Goal: Find specific page/section: Find specific page/section

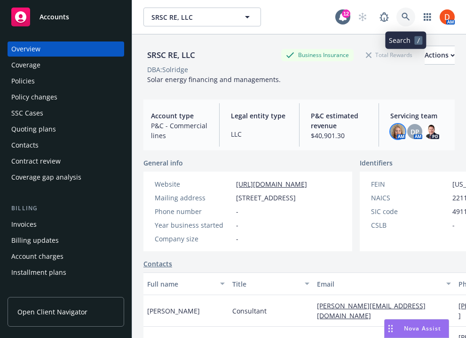
click at [409, 15] on icon at bounding box center [406, 17] width 8 height 8
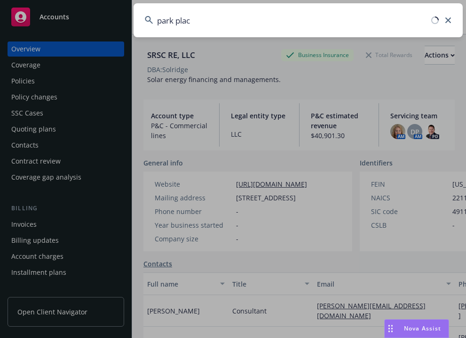
type input "park place"
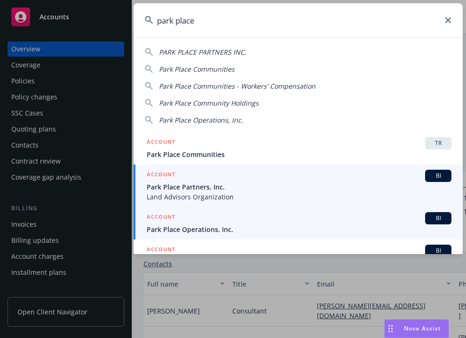
click at [251, 228] on span "Park Place Operations, Inc." at bounding box center [299, 229] width 305 height 10
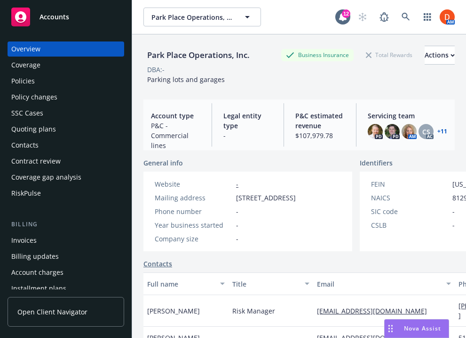
click at [56, 81] on div "Policies" at bounding box center [65, 80] width 109 height 15
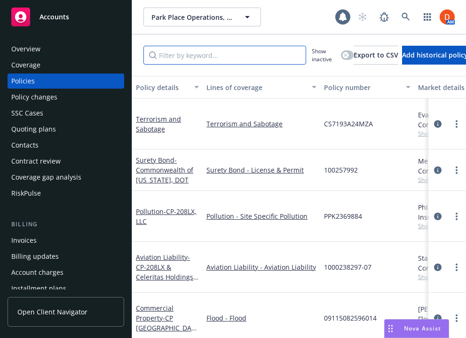
click at [226, 56] on input "Filter by keyword..." at bounding box center [225, 55] width 163 height 19
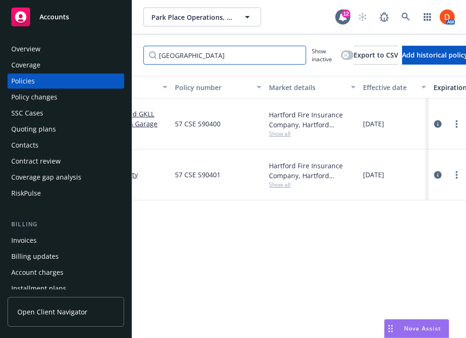
scroll to position [0, 157]
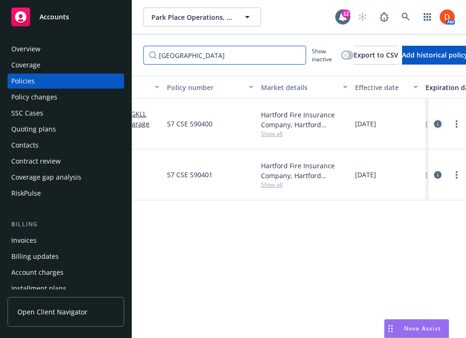
type input "hartford"
click at [434, 120] on link "circleInformation" at bounding box center [438, 123] width 11 height 11
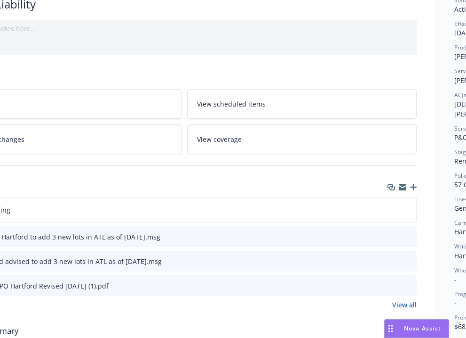
scroll to position [81, 87]
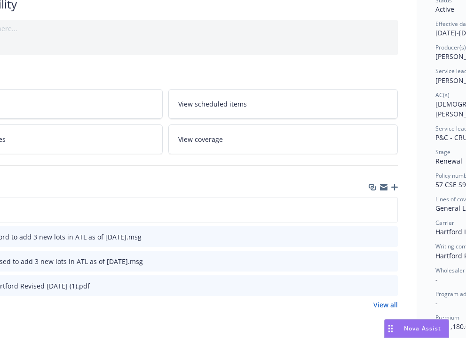
click at [389, 283] on icon "preview file" at bounding box center [389, 284] width 8 height 7
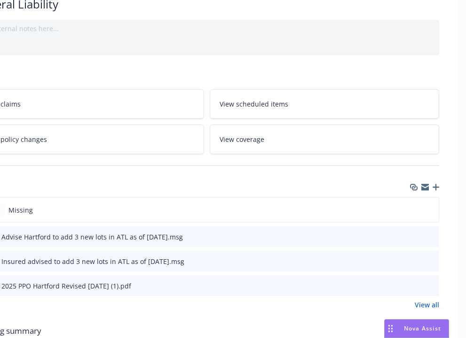
scroll to position [81, 67]
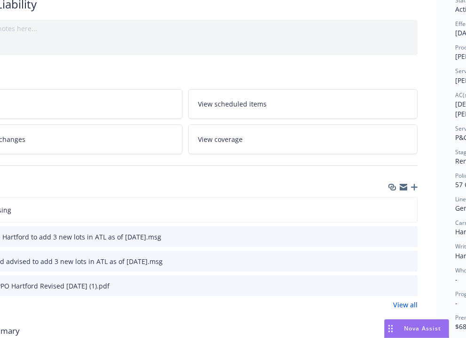
click at [408, 301] on link "View all" at bounding box center [406, 304] width 24 height 10
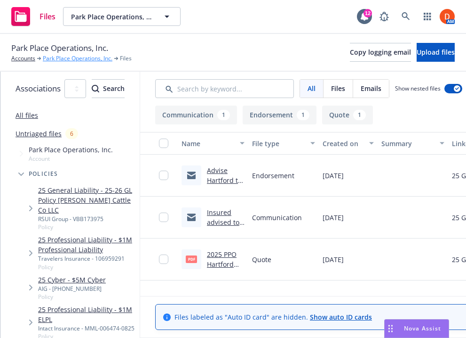
click at [67, 62] on link "Park Place Operations, Inc." at bounding box center [78, 58] width 70 height 8
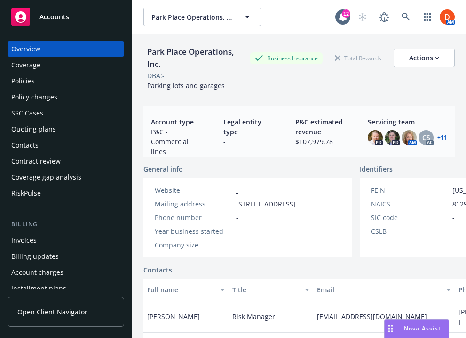
click at [96, 82] on div "Policies" at bounding box center [65, 80] width 109 height 15
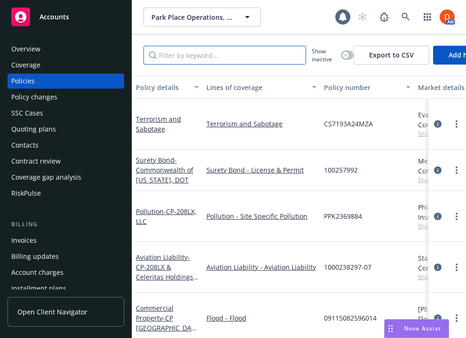
click at [278, 61] on input "Filter by keyword..." at bounding box center [225, 55] width 163 height 19
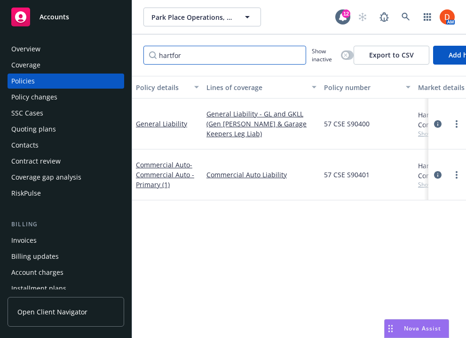
type input "hartfor"
click at [72, 17] on div "Accounts" at bounding box center [65, 17] width 109 height 19
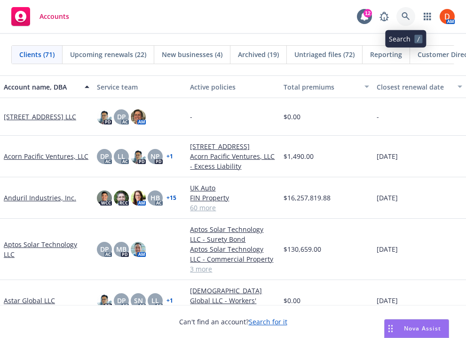
click at [406, 18] on icon at bounding box center [406, 16] width 8 height 8
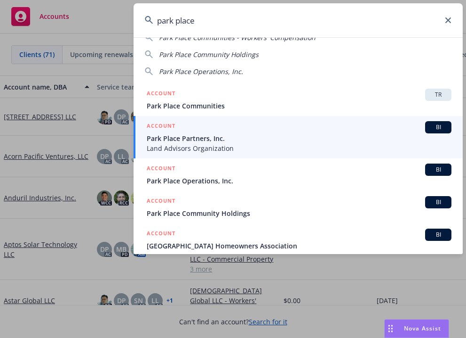
scroll to position [50, 0]
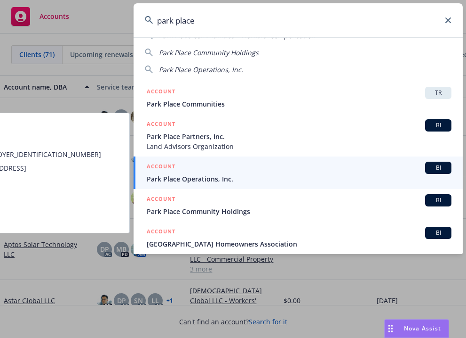
type input "park place"
click at [242, 179] on span "Park Place Operations, Inc." at bounding box center [299, 179] width 305 height 10
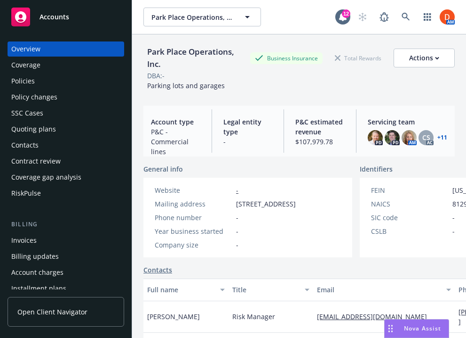
click at [66, 75] on div "Policies" at bounding box center [65, 80] width 109 height 15
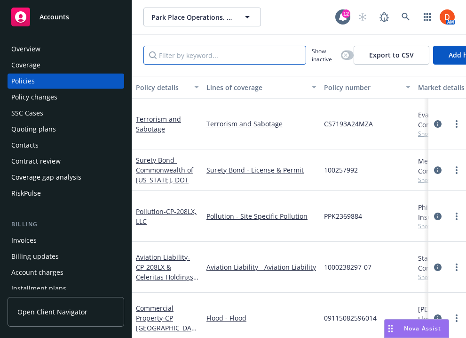
click at [232, 61] on input "Filter by keyword..." at bounding box center [225, 55] width 163 height 19
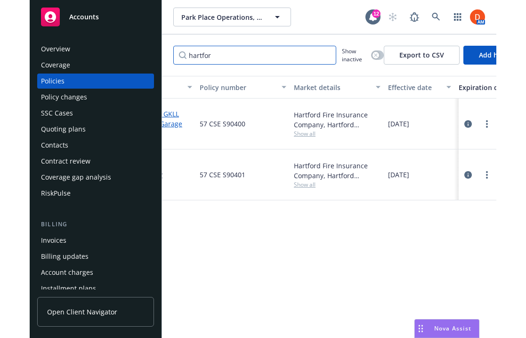
scroll to position [0, 154]
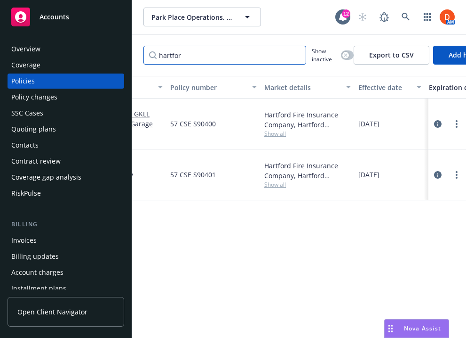
type input "hartfor"
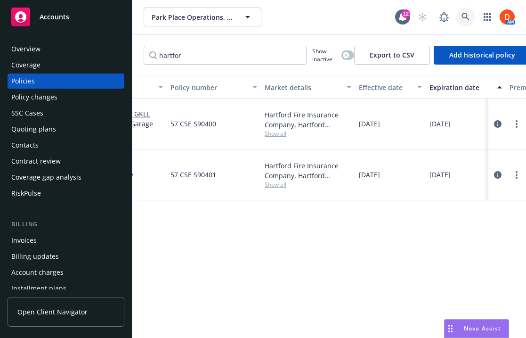
click at [466, 17] on link at bounding box center [465, 17] width 19 height 19
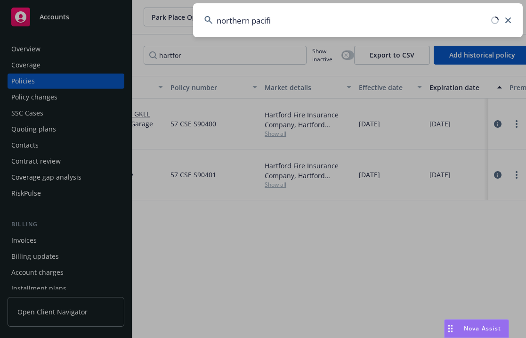
type input "northern pacific"
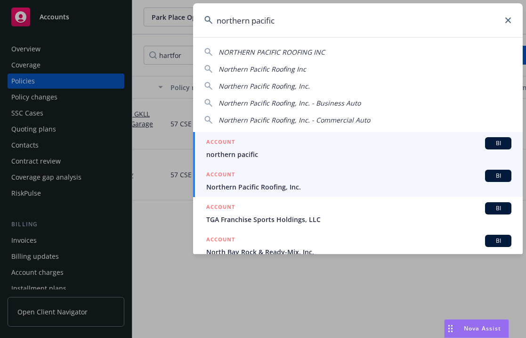
click at [298, 173] on div "ACCOUNT BI" at bounding box center [358, 175] width 305 height 12
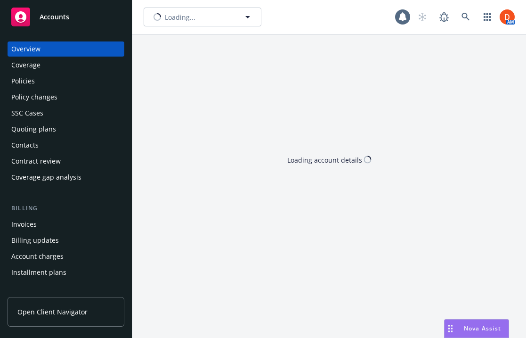
click at [76, 81] on div "Policies" at bounding box center [65, 80] width 109 height 15
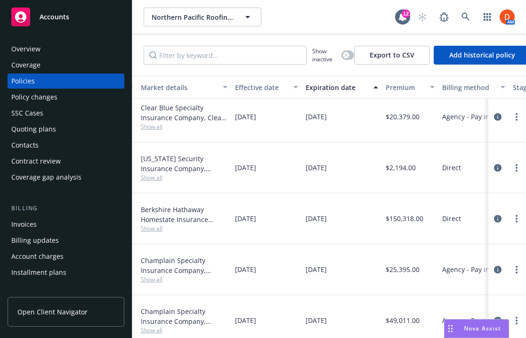
scroll to position [7, 273]
